Goal: Task Accomplishment & Management: Manage account settings

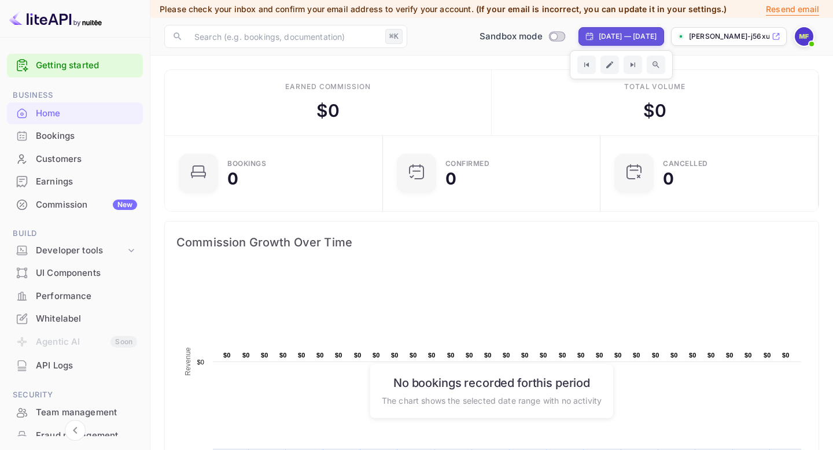
click at [793, 9] on p "Resend email" at bounding box center [792, 9] width 53 height 13
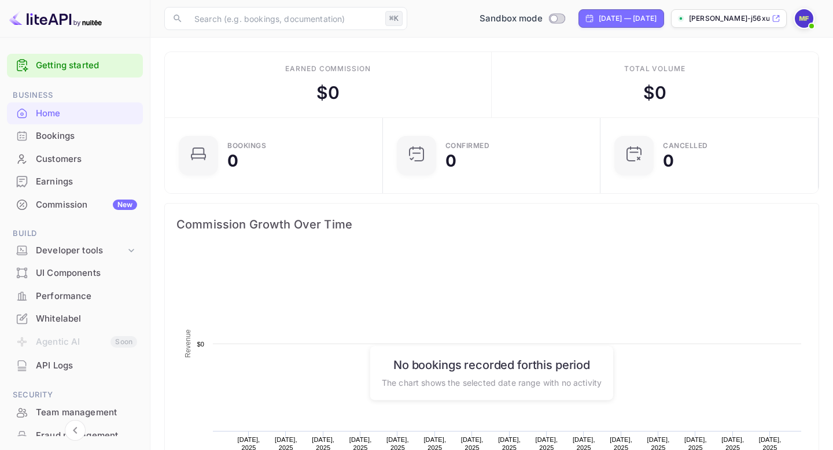
scroll to position [188, 211]
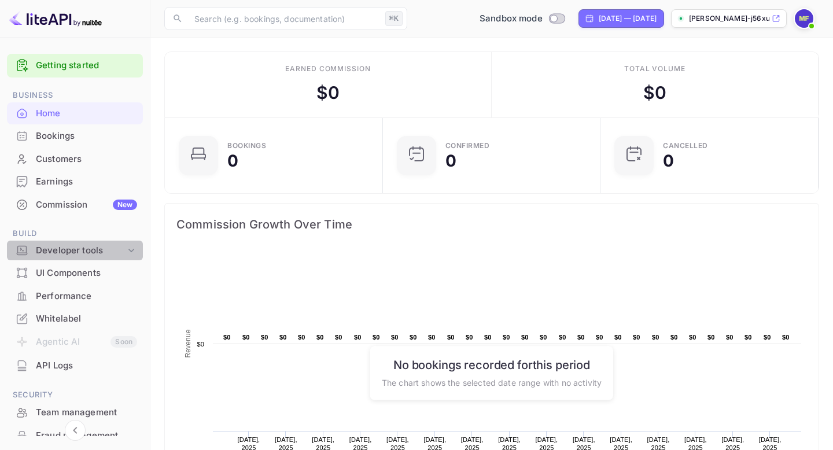
click at [75, 248] on div "Developer tools" at bounding box center [81, 250] width 90 height 13
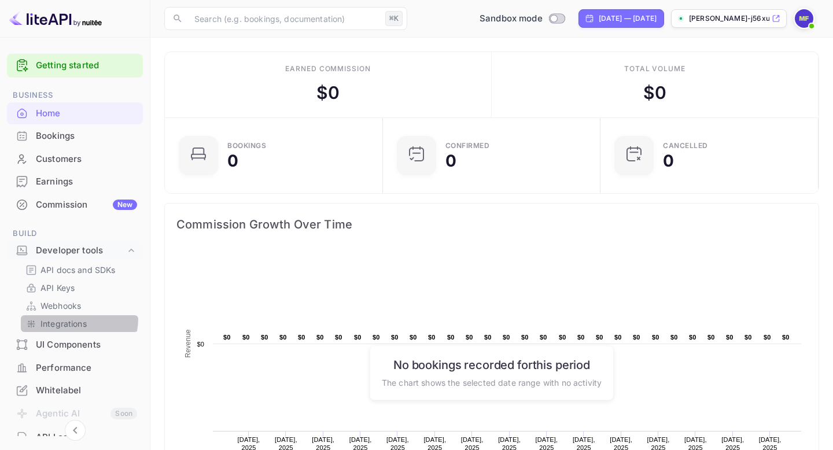
click at [70, 318] on p "Integrations" at bounding box center [63, 324] width 46 height 12
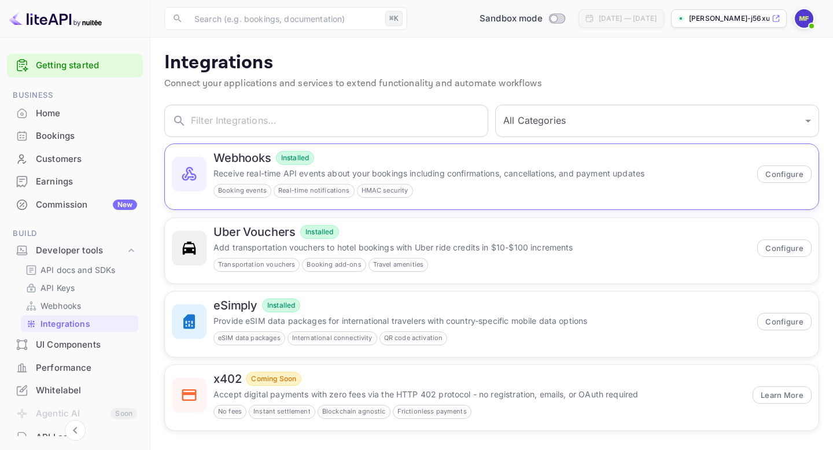
scroll to position [5, 0]
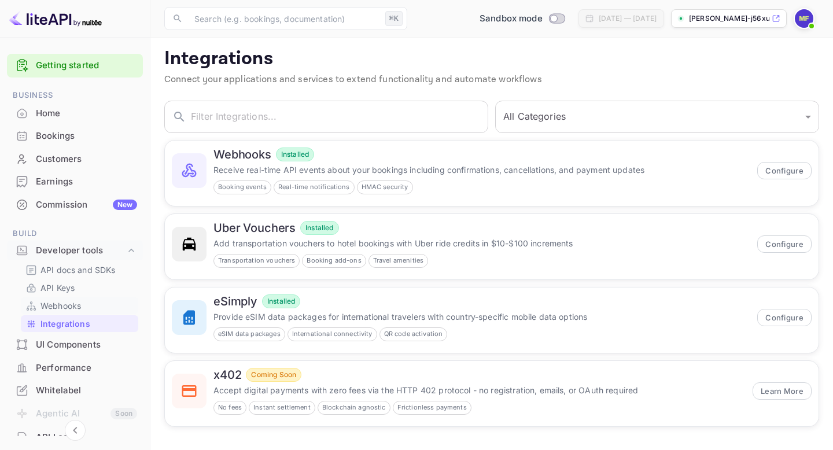
click at [108, 301] on link "Webhooks" at bounding box center [79, 306] width 108 height 12
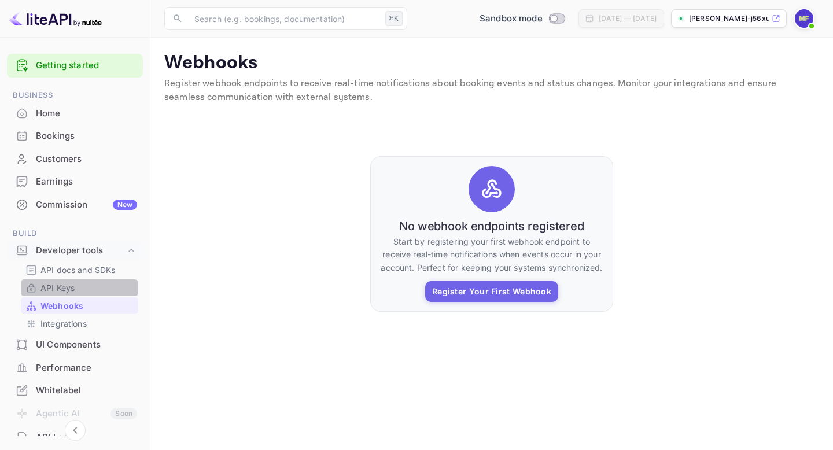
click at [101, 289] on link "API Keys" at bounding box center [79, 288] width 108 height 12
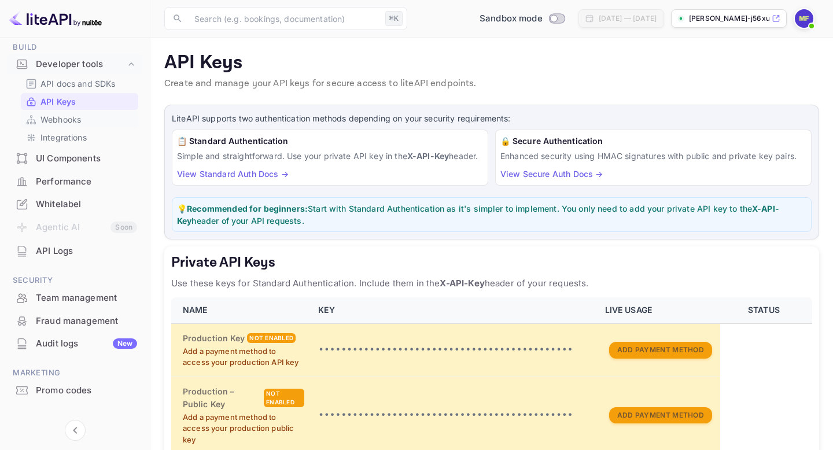
scroll to position [202, 0]
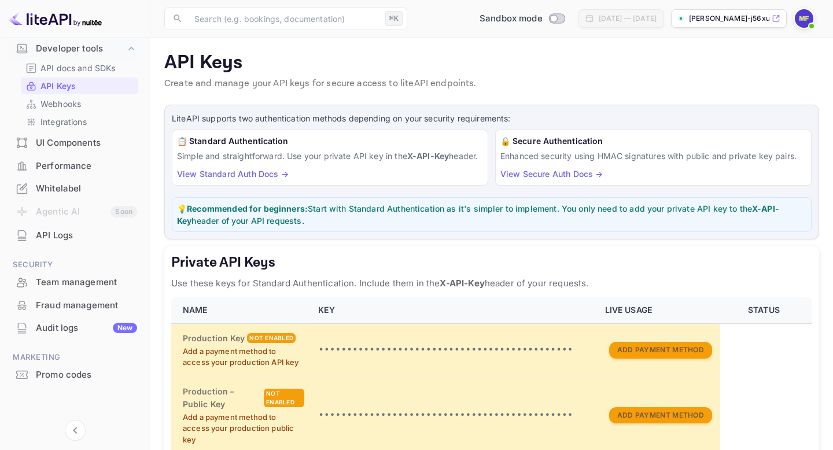
click at [757, 20] on p "mohamed-faried-j56xu.n..." at bounding box center [729, 18] width 80 height 10
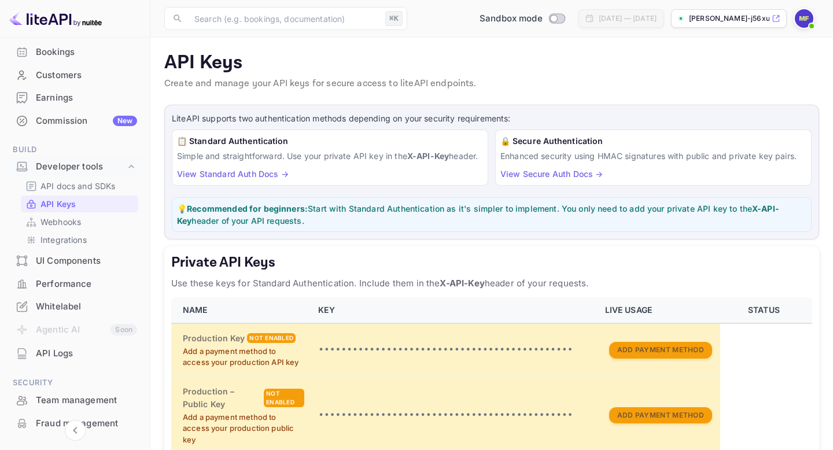
scroll to position [0, 0]
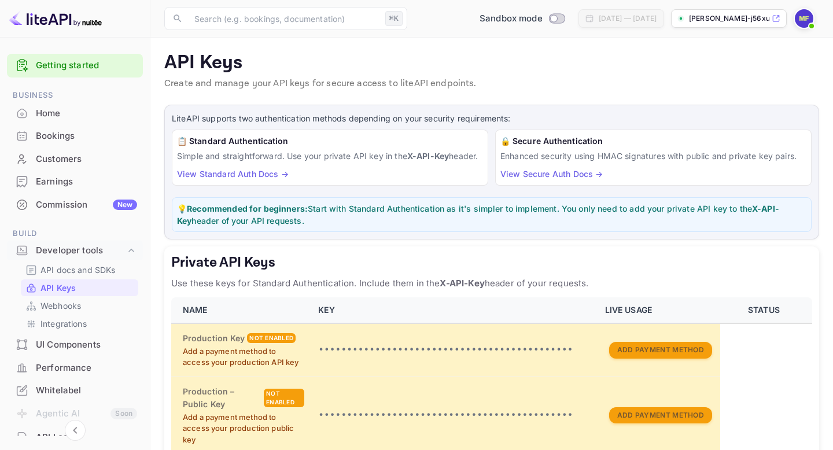
click at [75, 136] on div "Bookings" at bounding box center [86, 136] width 101 height 13
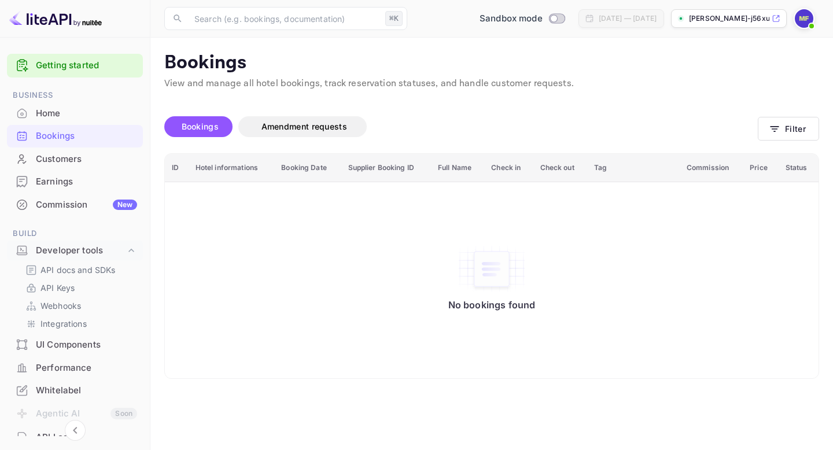
click at [58, 204] on div "Commission New" at bounding box center [86, 204] width 101 height 13
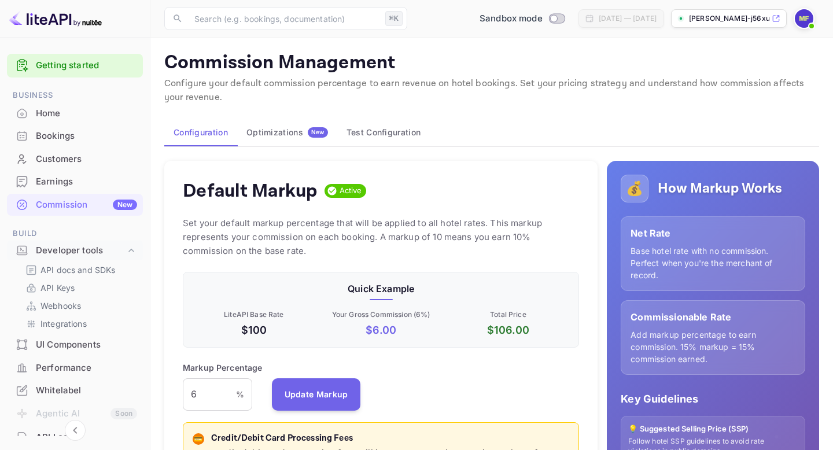
scroll to position [205, 396]
click at [804, 20] on img at bounding box center [804, 18] width 19 height 19
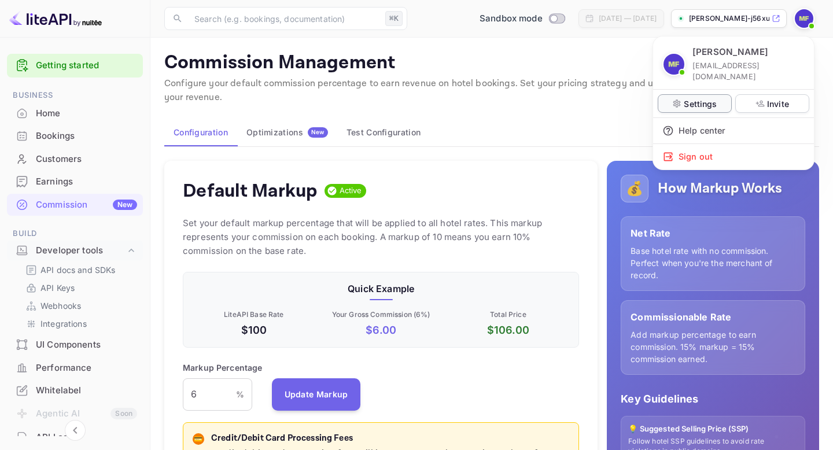
click at [711, 98] on p "Settings" at bounding box center [700, 104] width 33 height 12
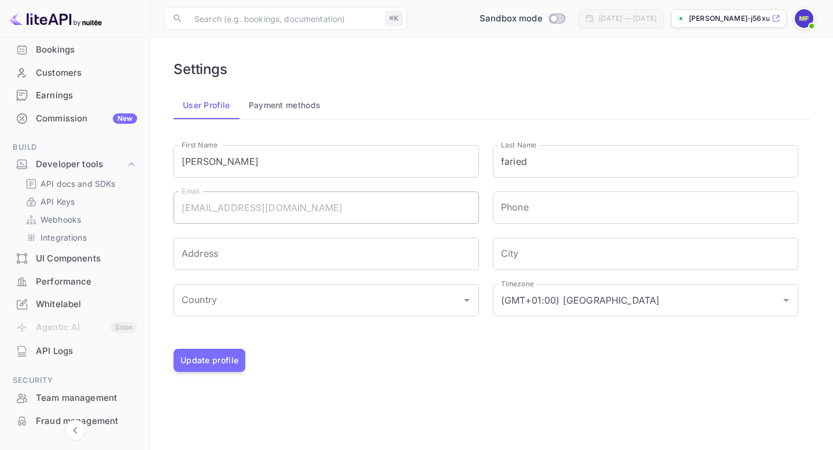
scroll to position [85, 0]
click at [85, 185] on p "API docs and SDKs" at bounding box center [77, 185] width 75 height 12
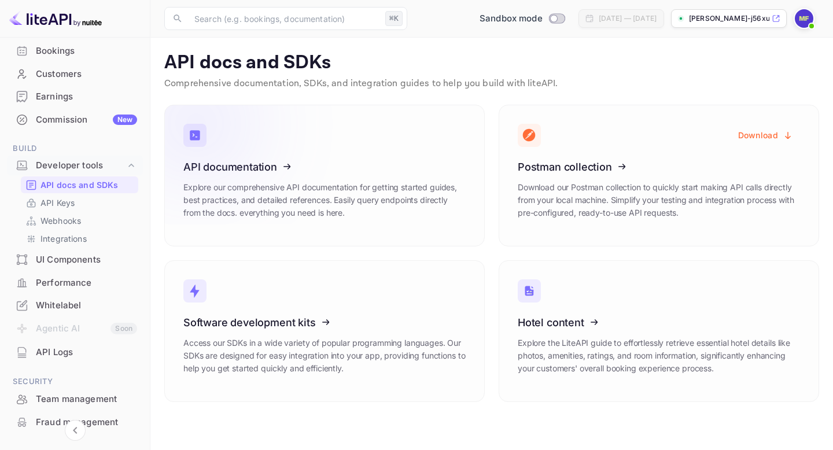
click at [338, 200] on icon at bounding box center [255, 164] width 180 height 119
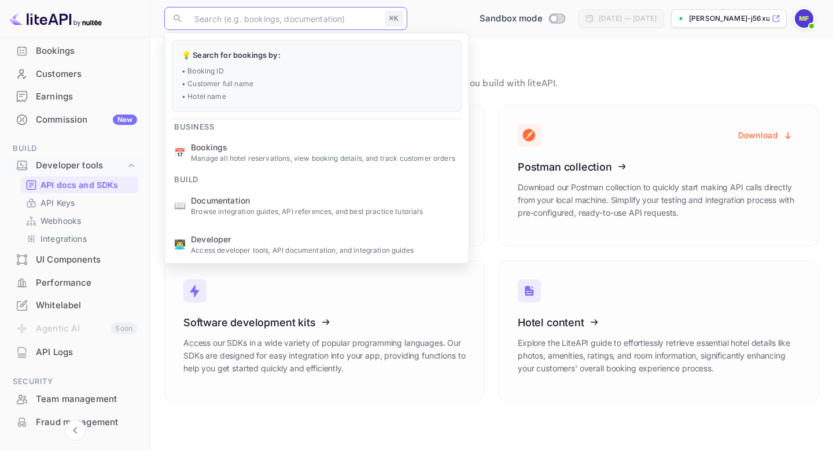
click at [234, 19] on input "text" at bounding box center [283, 18] width 193 height 23
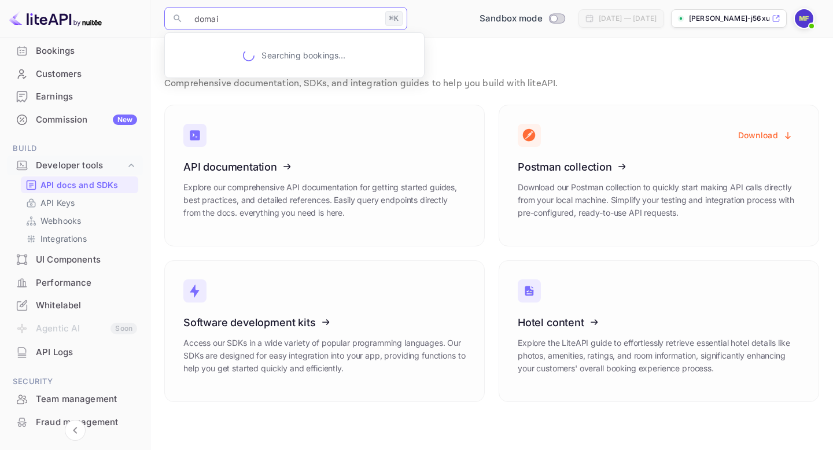
type input "domain"
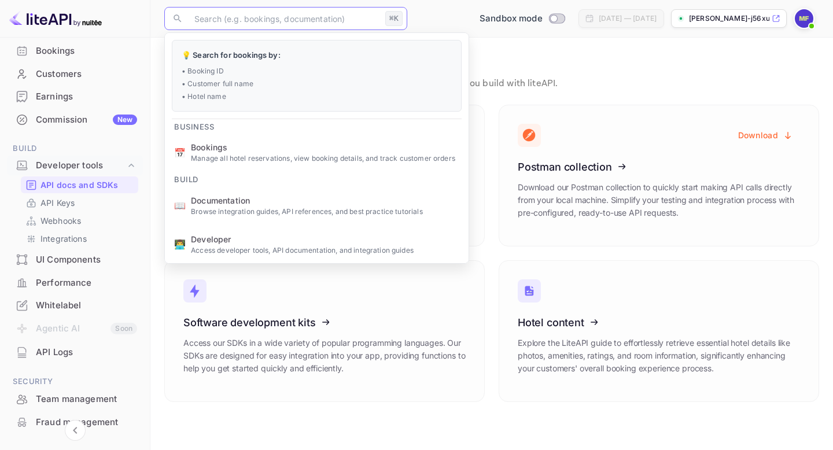
click at [91, 308] on div "Whitelabel" at bounding box center [86, 305] width 101 height 13
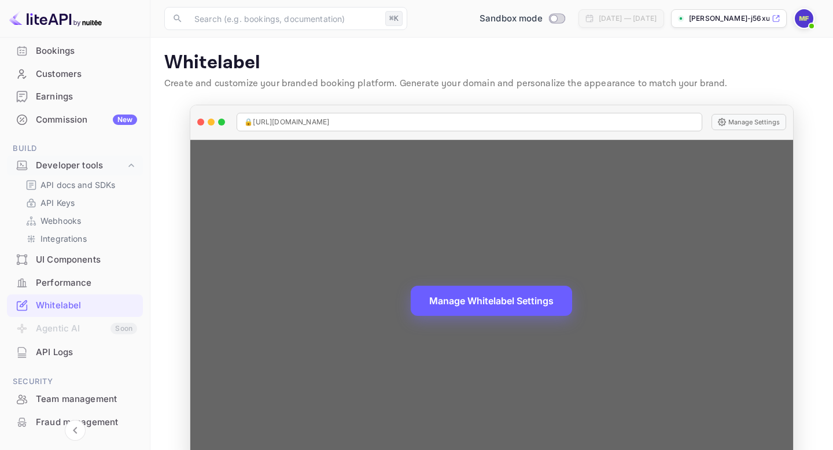
click at [493, 307] on button "Manage Whitelabel Settings" at bounding box center [491, 301] width 161 height 30
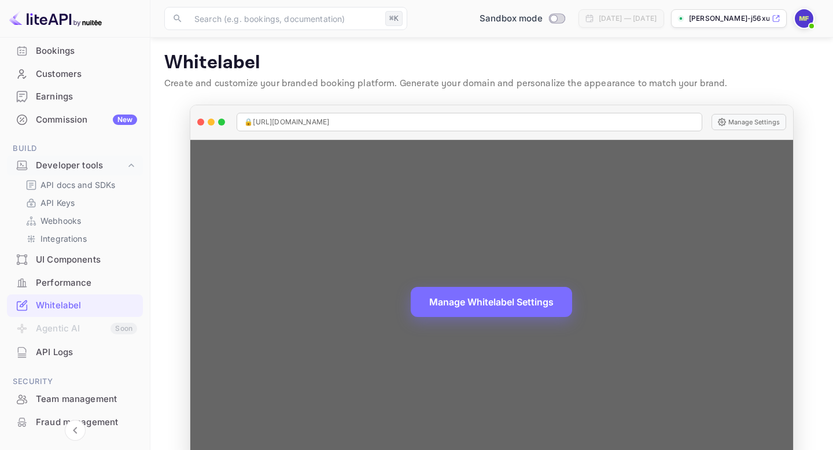
scroll to position [28, 0]
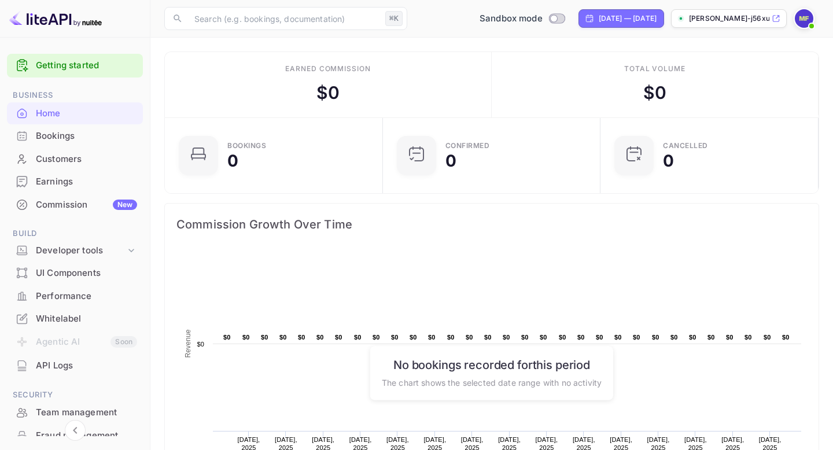
click at [61, 139] on div "Bookings" at bounding box center [86, 136] width 101 height 13
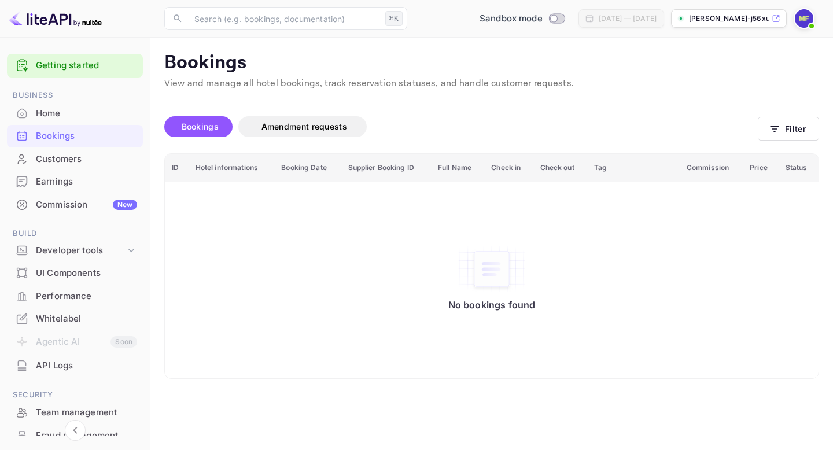
click at [808, 12] on img at bounding box center [804, 18] width 19 height 19
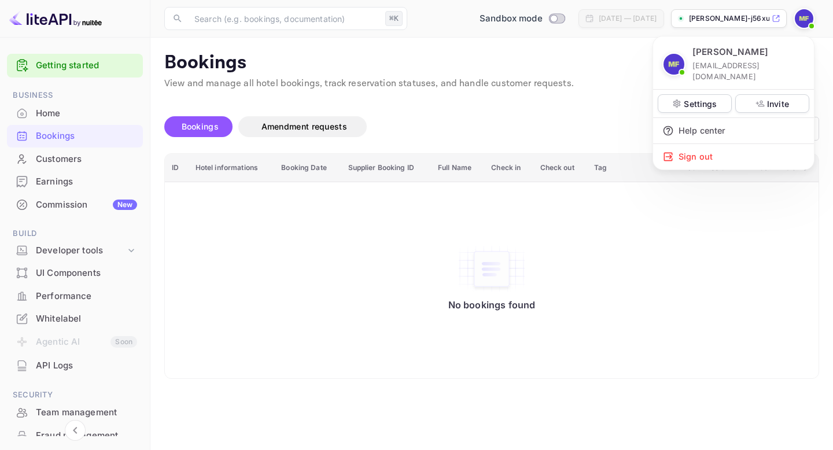
click at [67, 179] on div at bounding box center [416, 225] width 833 height 450
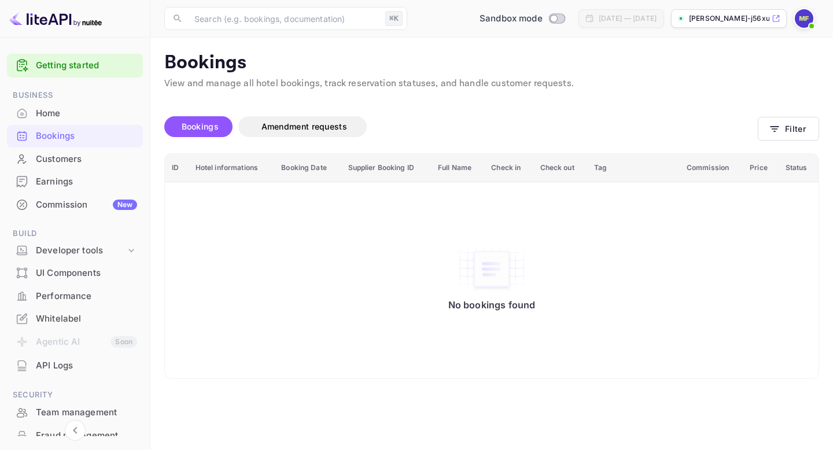
click at [66, 209] on div "Commission New" at bounding box center [86, 204] width 101 height 13
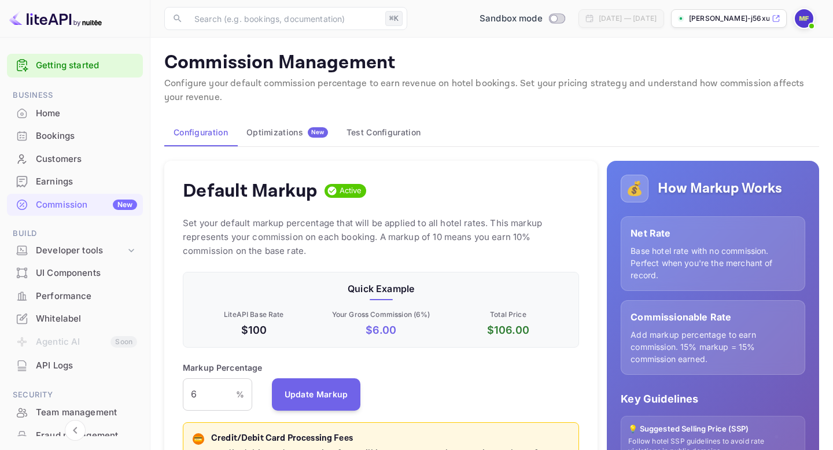
click at [340, 185] on span "Active" at bounding box center [351, 191] width 32 height 12
click at [287, 140] on button "Optimizations New" at bounding box center [287, 133] width 100 height 28
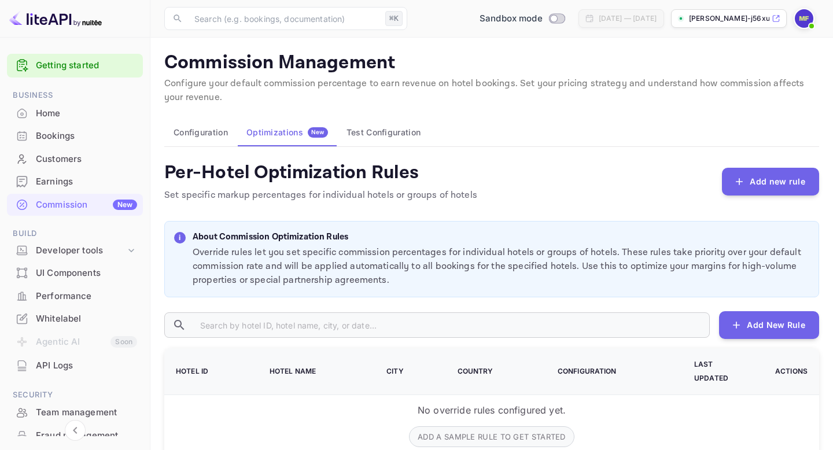
click at [370, 140] on button "Test Configuration" at bounding box center [383, 133] width 93 height 28
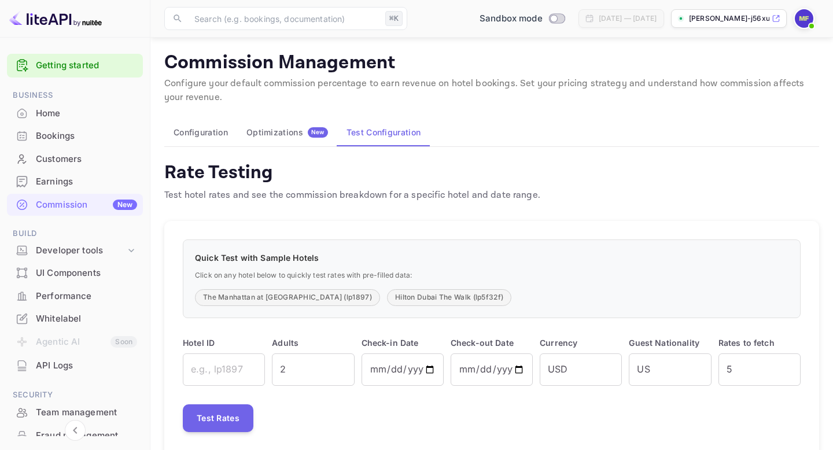
scroll to position [33, 0]
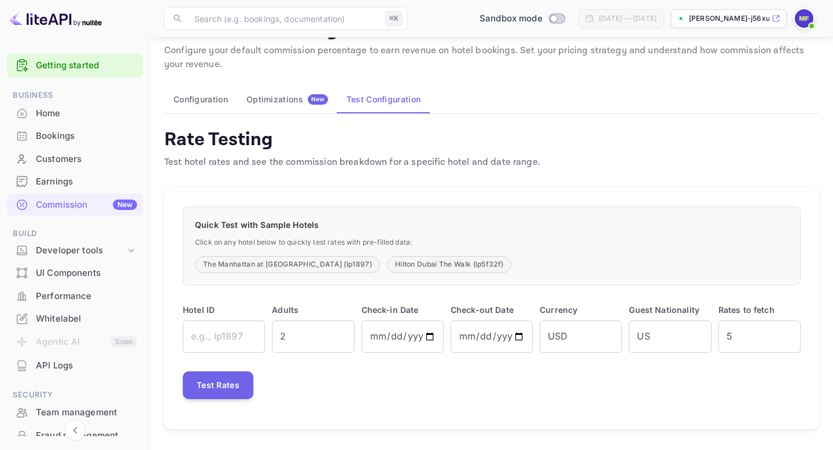
click at [269, 101] on div "Optimizations New" at bounding box center [287, 99] width 82 height 10
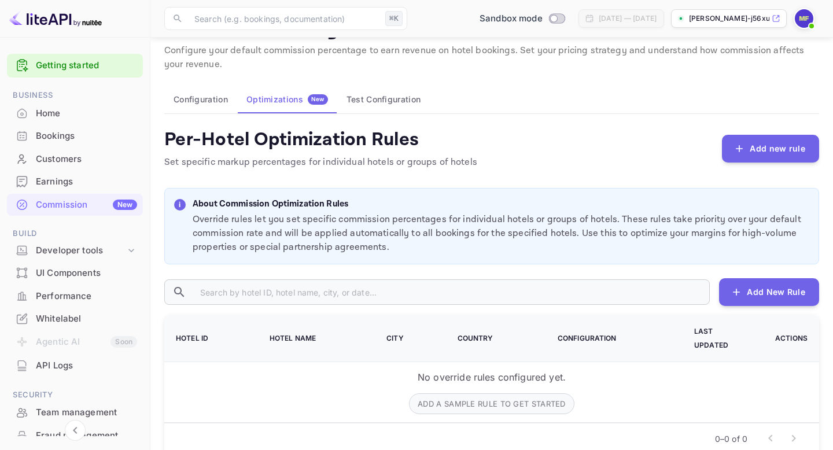
click at [207, 99] on button "Configuration" at bounding box center [200, 100] width 73 height 28
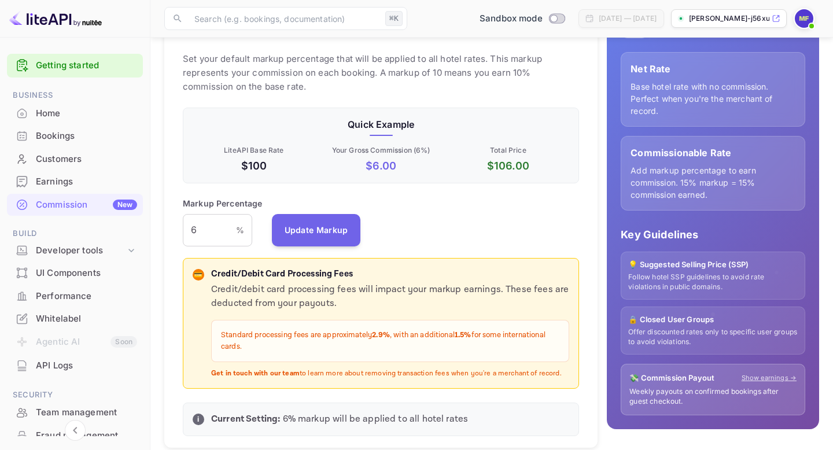
scroll to position [240, 0]
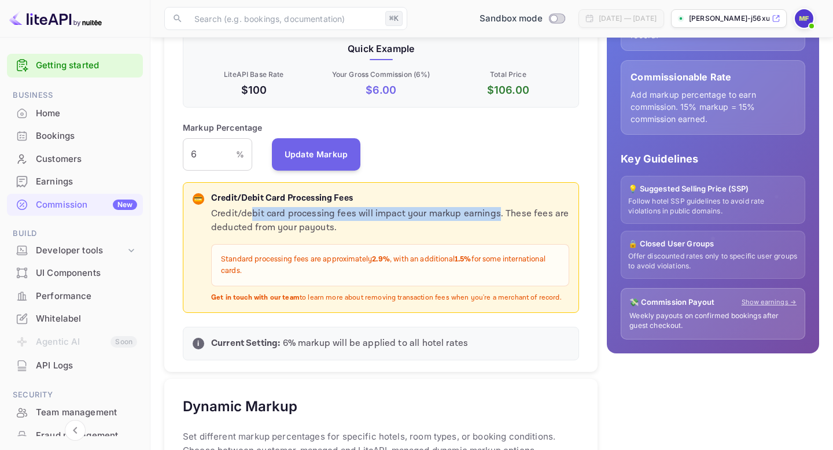
drag, startPoint x: 253, startPoint y: 213, endPoint x: 525, endPoint y: 216, distance: 271.9
click at [525, 216] on p "Credit/debit card processing fees will impact your markup earnings. These fees …" at bounding box center [390, 221] width 358 height 28
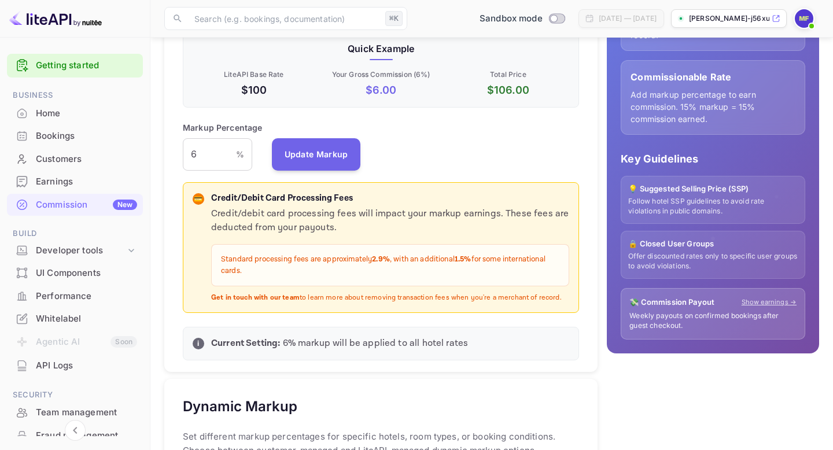
scroll to position [0, 0]
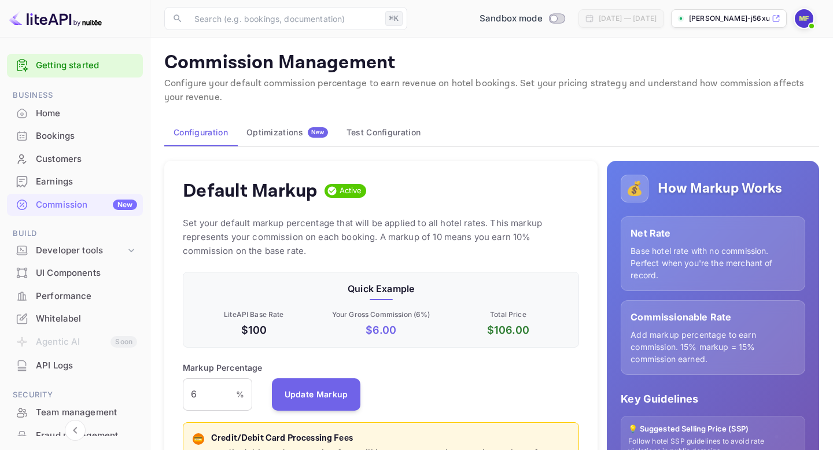
click at [775, 18] on icon at bounding box center [776, 18] width 9 height 8
click at [803, 21] on img at bounding box center [804, 18] width 19 height 19
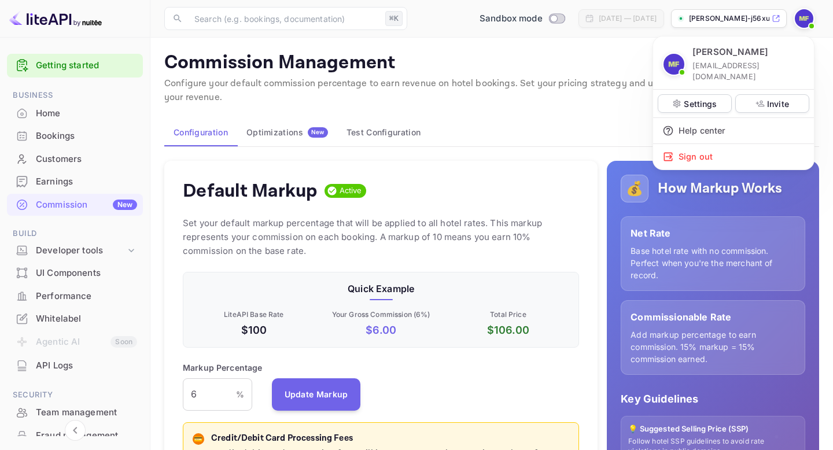
click at [776, 19] on div at bounding box center [416, 225] width 833 height 450
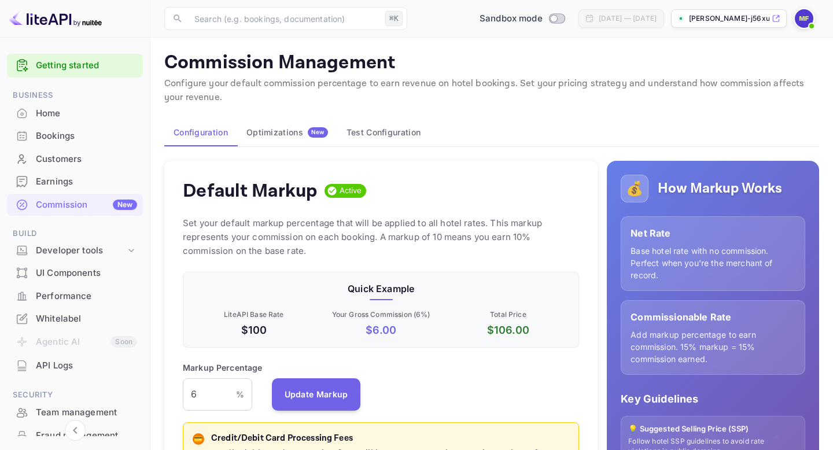
click at [776, 19] on icon at bounding box center [776, 18] width 9 height 8
click at [799, 16] on img at bounding box center [804, 18] width 19 height 19
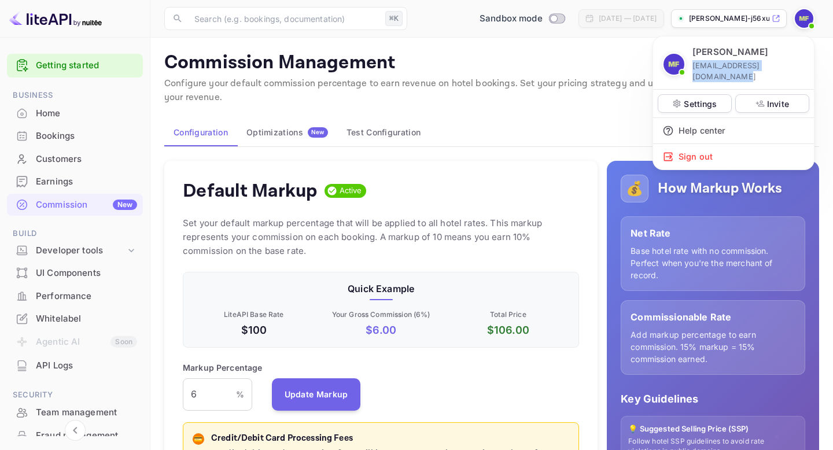
drag, startPoint x: 805, startPoint y: 65, endPoint x: 692, endPoint y: 65, distance: 112.8
click at [692, 65] on div "mohamed faried developer@vibestraveleg.com" at bounding box center [733, 65] width 161 height 48
copy p "developer@vibestraveleg.com"
click at [401, 50] on div at bounding box center [416, 225] width 833 height 450
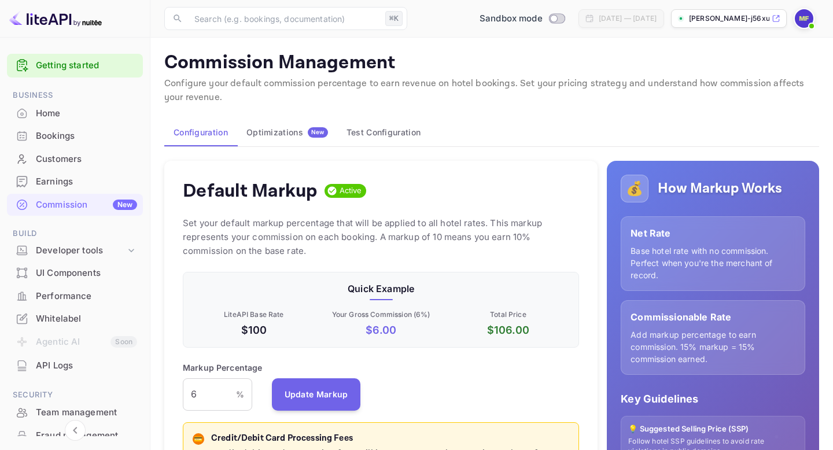
click at [813, 20] on span at bounding box center [812, 26] width 12 height 12
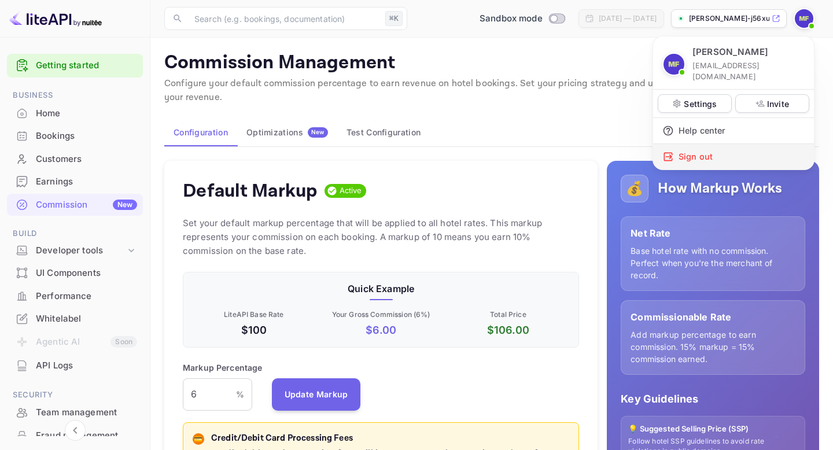
click at [704, 147] on div "Sign out" at bounding box center [733, 156] width 161 height 25
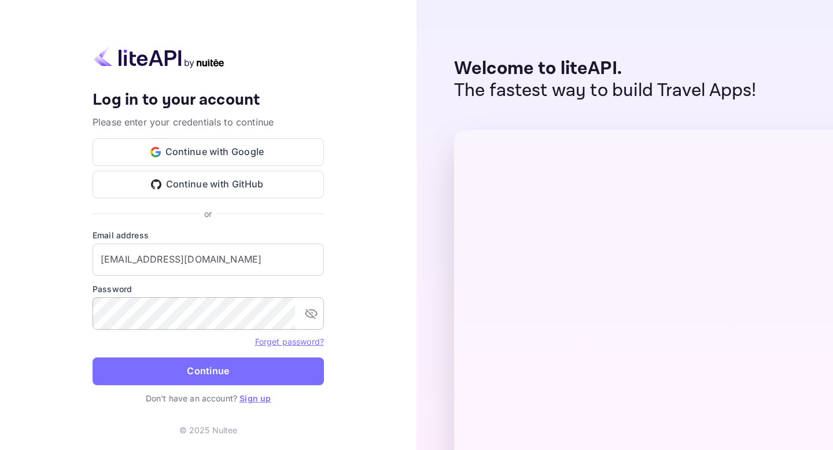
click at [313, 308] on icon "toggle password visibility" at bounding box center [311, 314] width 14 height 14
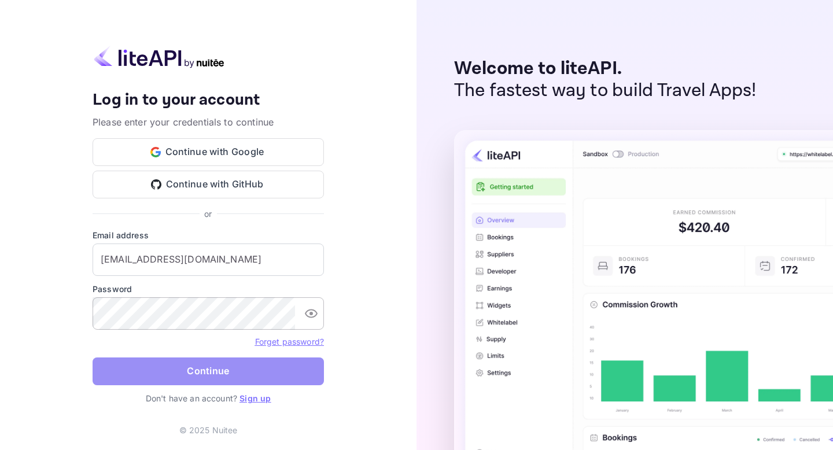
click at [194, 368] on button "Continue" at bounding box center [208, 371] width 231 height 28
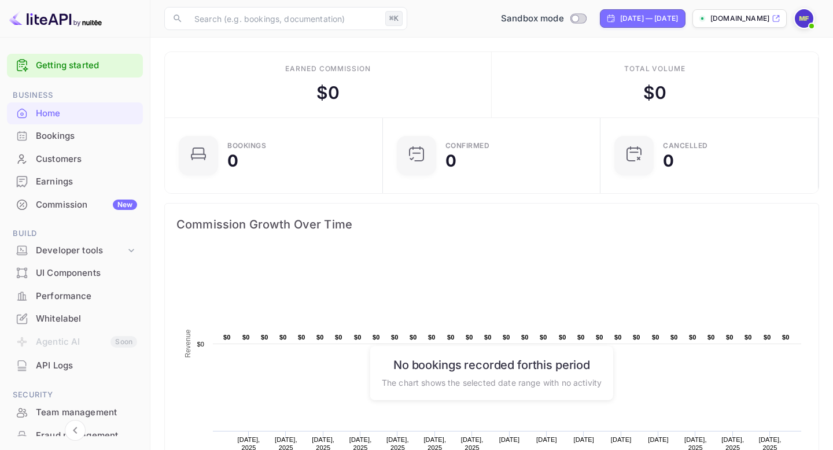
click at [77, 208] on div "Commission New" at bounding box center [86, 204] width 101 height 13
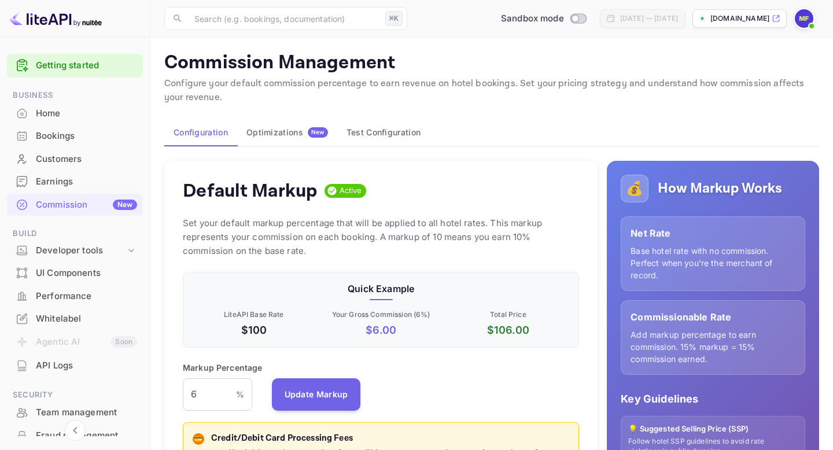
click at [777, 16] on icon at bounding box center [776, 18] width 9 height 8
click at [388, 128] on button "Test Configuration" at bounding box center [383, 133] width 93 height 28
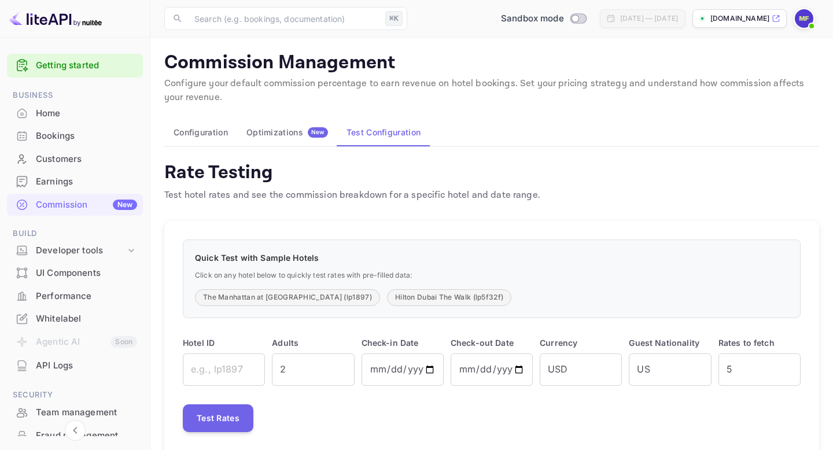
click at [265, 139] on button "Optimizations New" at bounding box center [287, 133] width 100 height 28
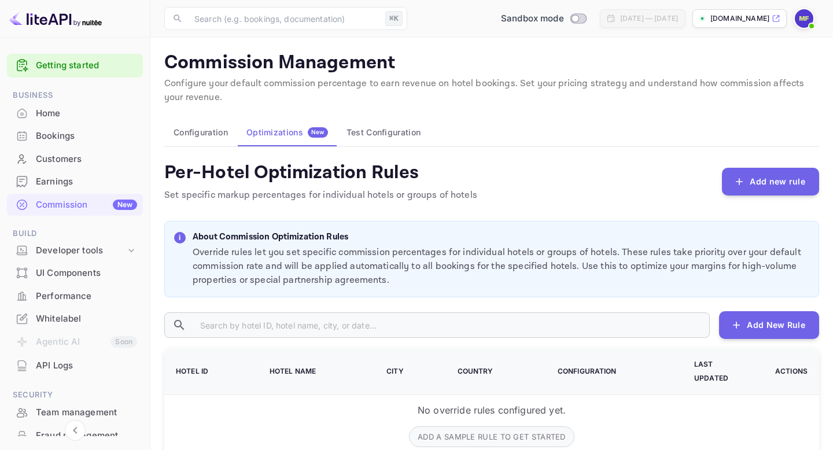
click at [95, 107] on div "Home" at bounding box center [86, 113] width 101 height 13
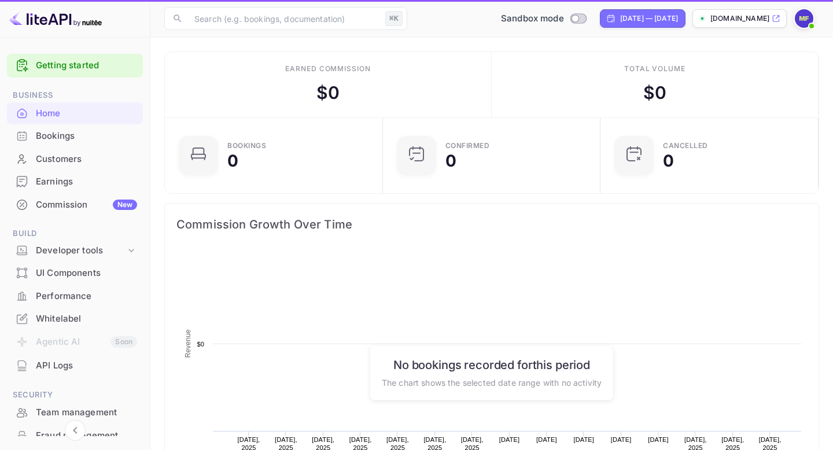
scroll to position [188, 211]
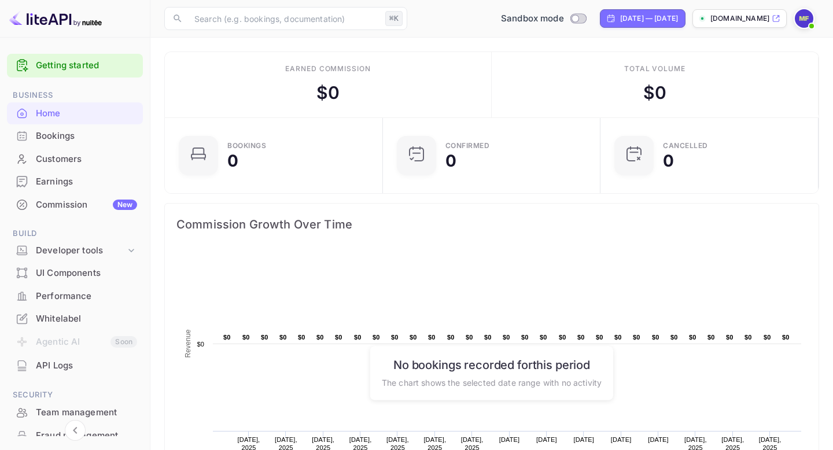
click at [71, 320] on div "Whitelabel" at bounding box center [86, 318] width 101 height 13
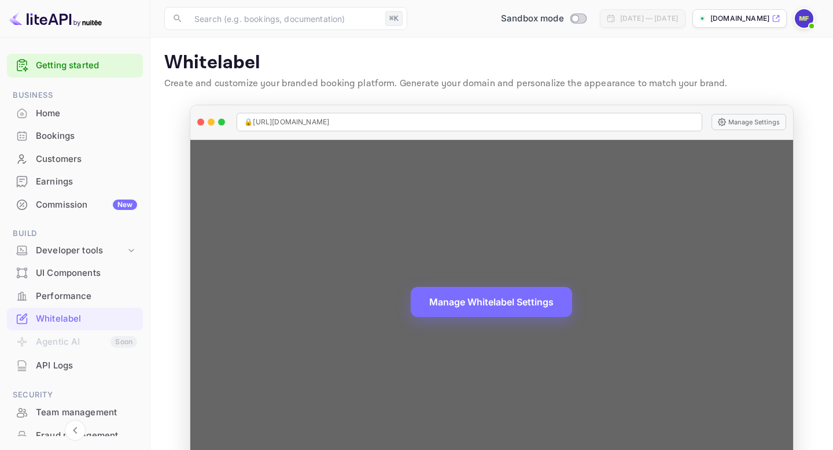
click at [327, 113] on div "🔒 https://bookingvibes.com" at bounding box center [469, 122] width 465 height 19
click at [327, 119] on span "🔒 https://bookingvibes.com" at bounding box center [286, 122] width 85 height 10
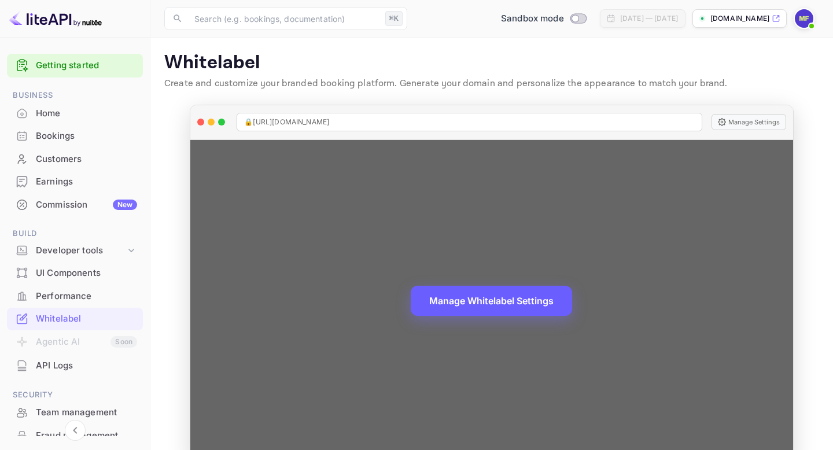
click at [500, 304] on button "Manage Whitelabel Settings" at bounding box center [491, 301] width 161 height 30
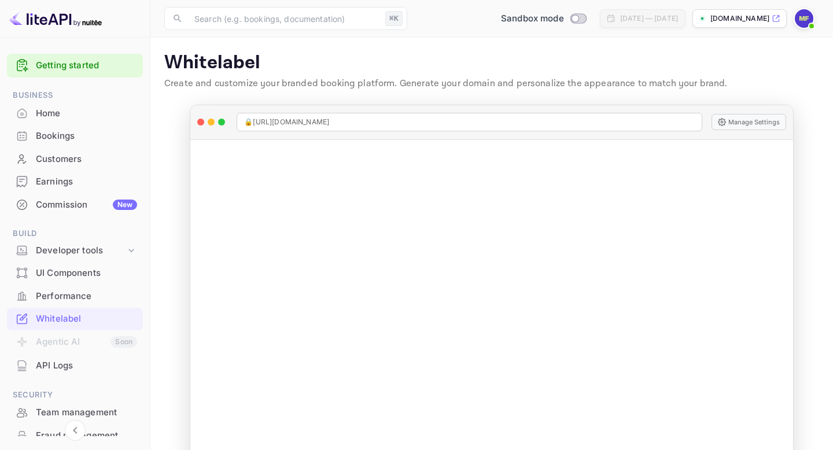
click at [62, 105] on div "Home" at bounding box center [75, 113] width 136 height 23
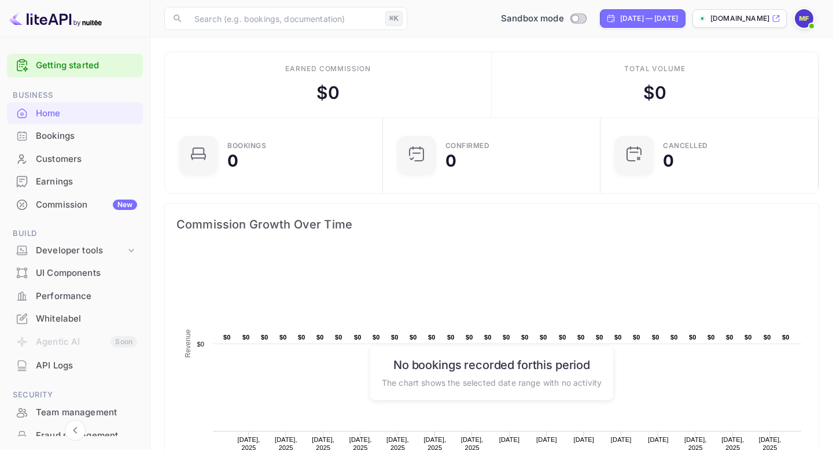
scroll to position [130, 0]
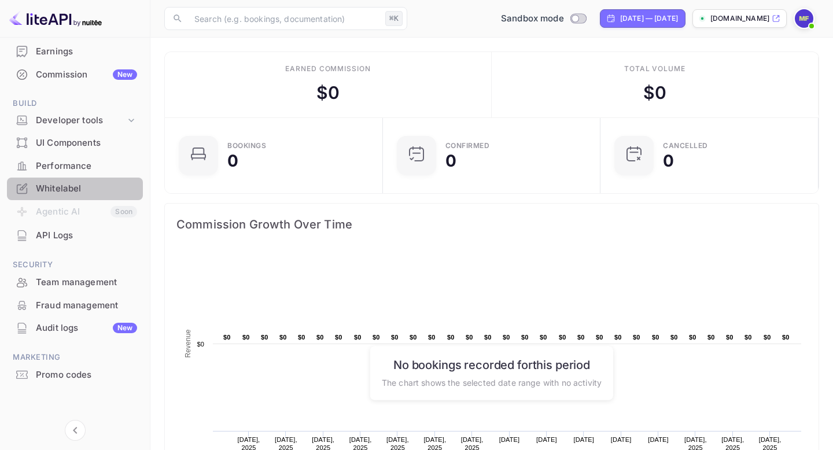
click at [75, 188] on div "Whitelabel" at bounding box center [86, 188] width 101 height 13
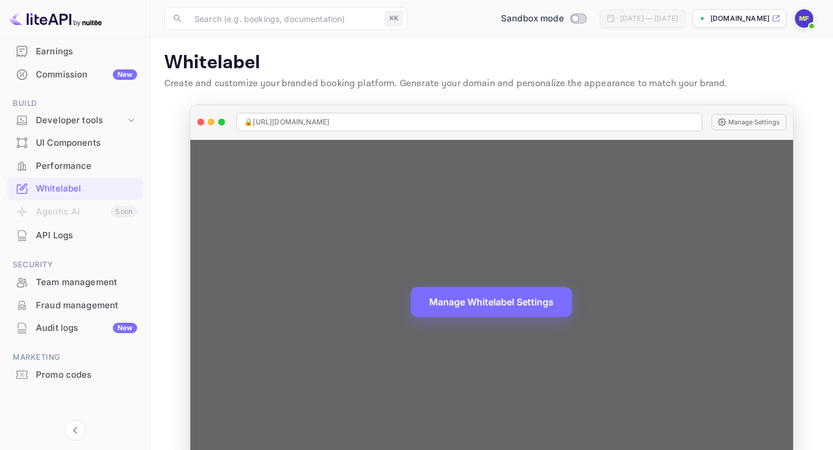
click at [297, 130] on div "🔒 https://bookingvibes.com" at bounding box center [469, 122] width 465 height 19
click at [297, 118] on span "🔒 https://bookingvibes.com" at bounding box center [286, 122] width 85 height 10
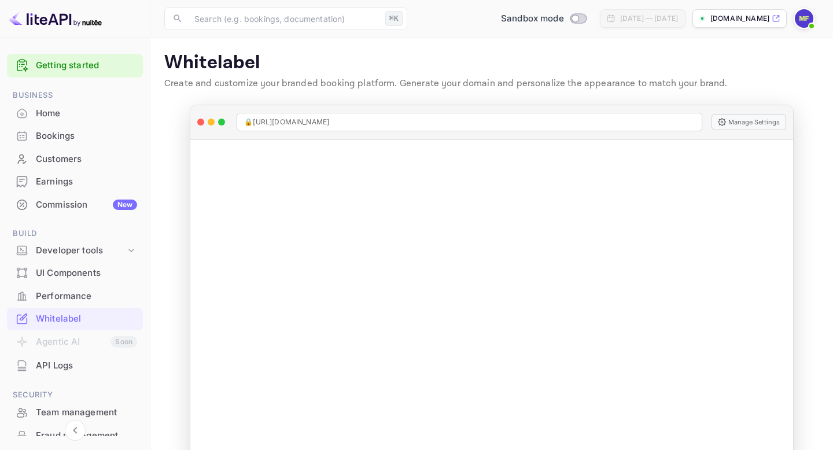
click at [813, 19] on div at bounding box center [804, 18] width 21 height 21
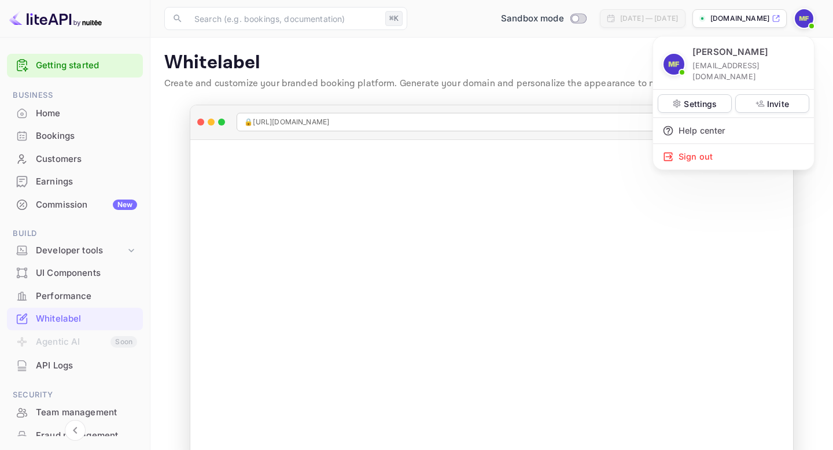
click at [813, 19] on div at bounding box center [416, 225] width 833 height 450
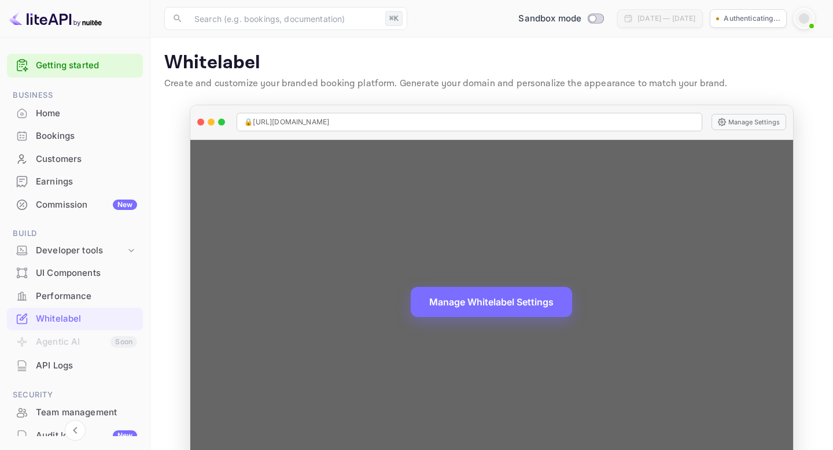
drag, startPoint x: 417, startPoint y: 237, endPoint x: 253, endPoint y: 158, distance: 181.9
click at [253, 158] on div "Manage Whitelabel Settings" at bounding box center [491, 302] width 602 height 324
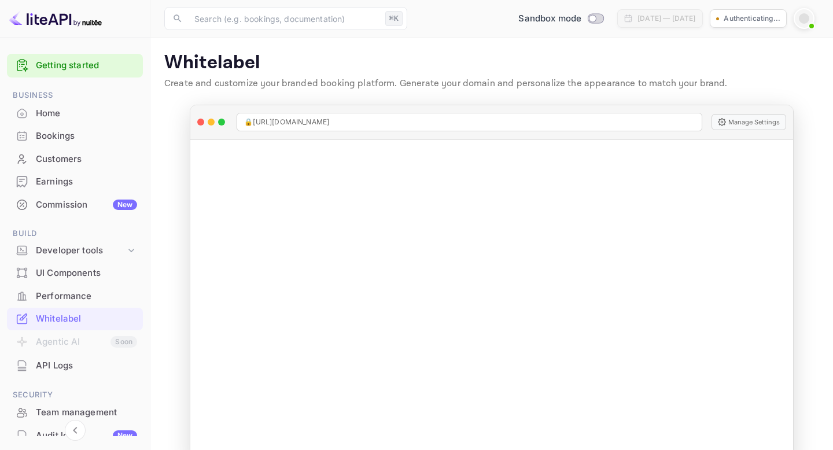
click at [95, 204] on div "Commission New" at bounding box center [86, 204] width 101 height 13
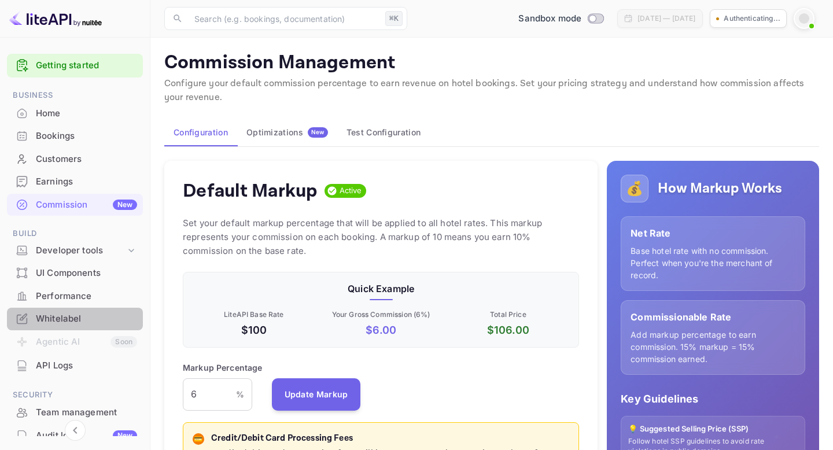
click at [84, 313] on div "Whitelabel" at bounding box center [86, 318] width 101 height 13
